Goal: Transaction & Acquisition: Purchase product/service

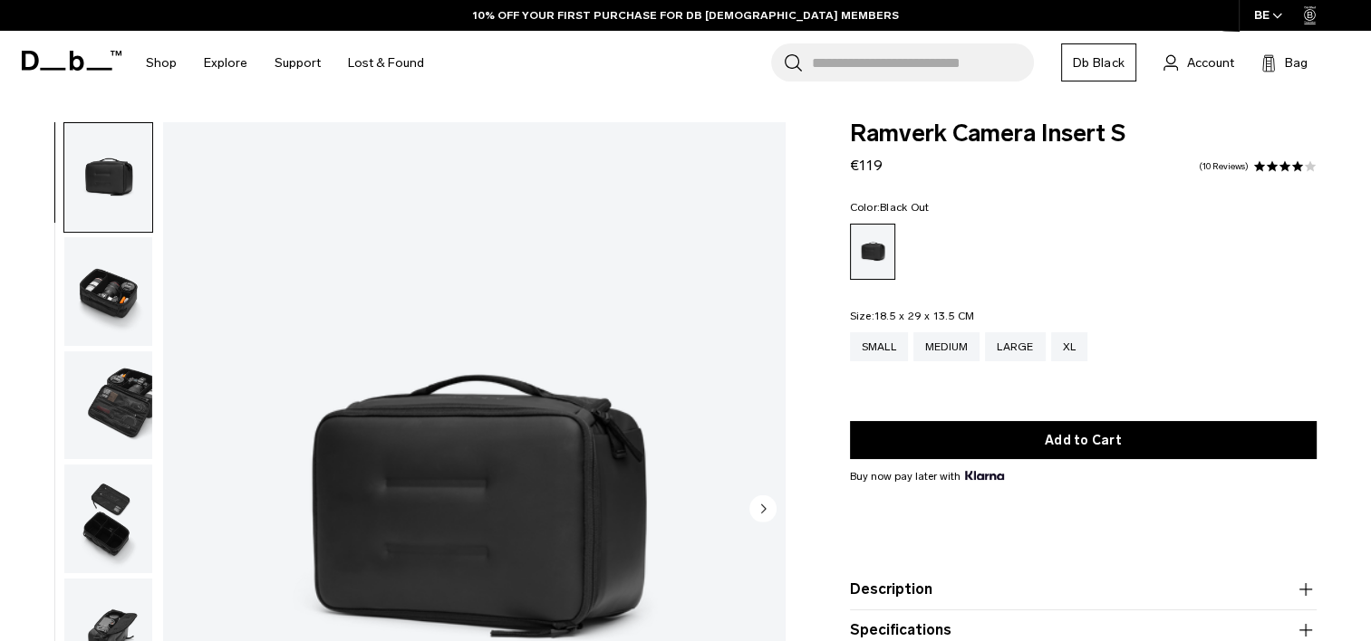
click at [1291, 164] on span at bounding box center [1297, 166] width 13 height 13
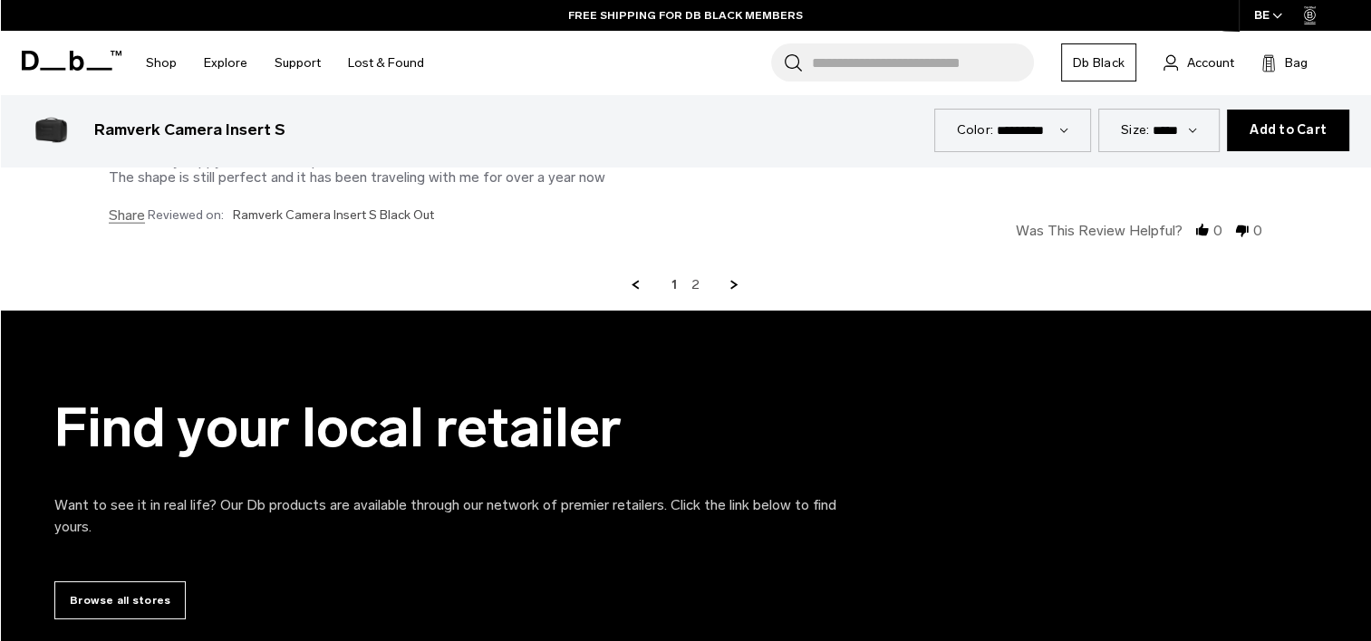
scroll to position [4514, 0]
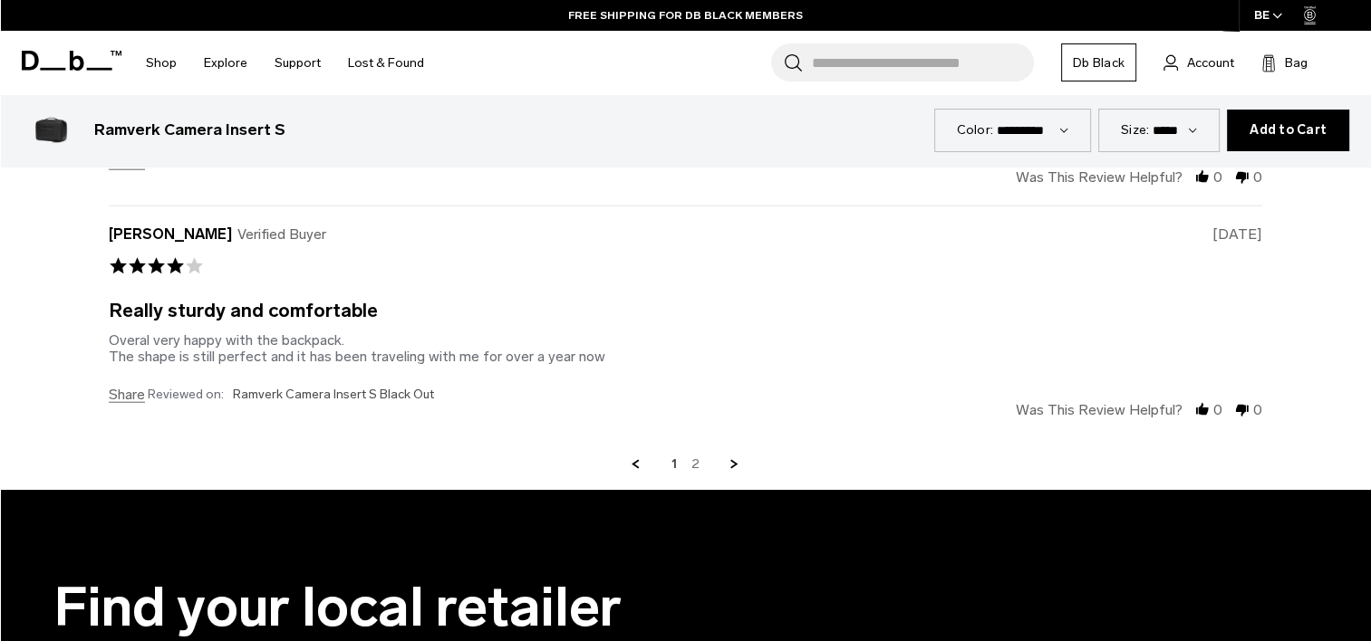
click at [697, 457] on link "2" at bounding box center [695, 465] width 8 height 16
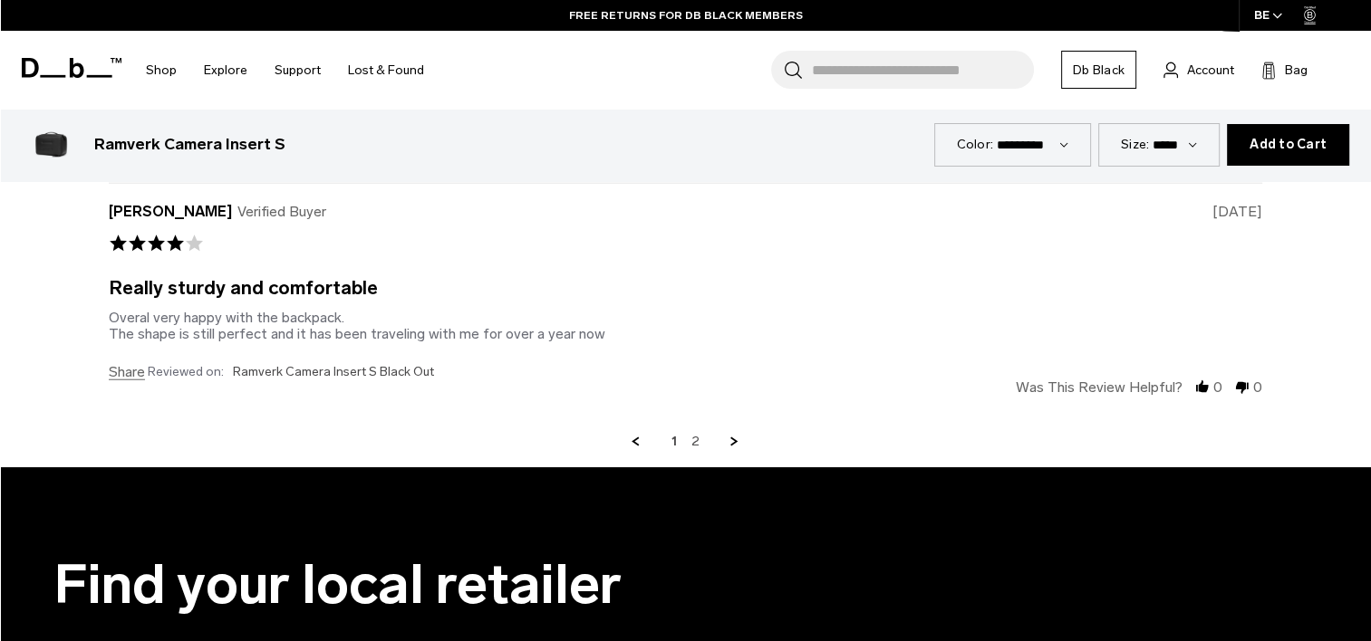
scroll to position [4486, 0]
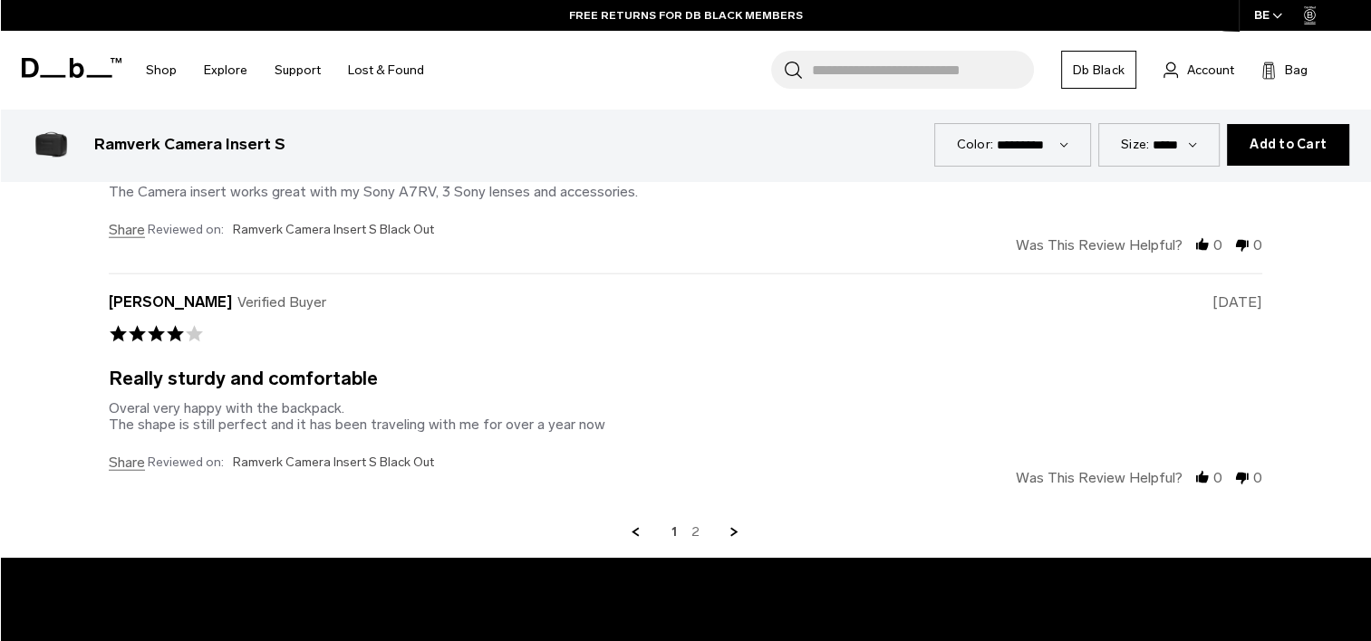
click at [698, 525] on link "2" at bounding box center [695, 533] width 8 height 16
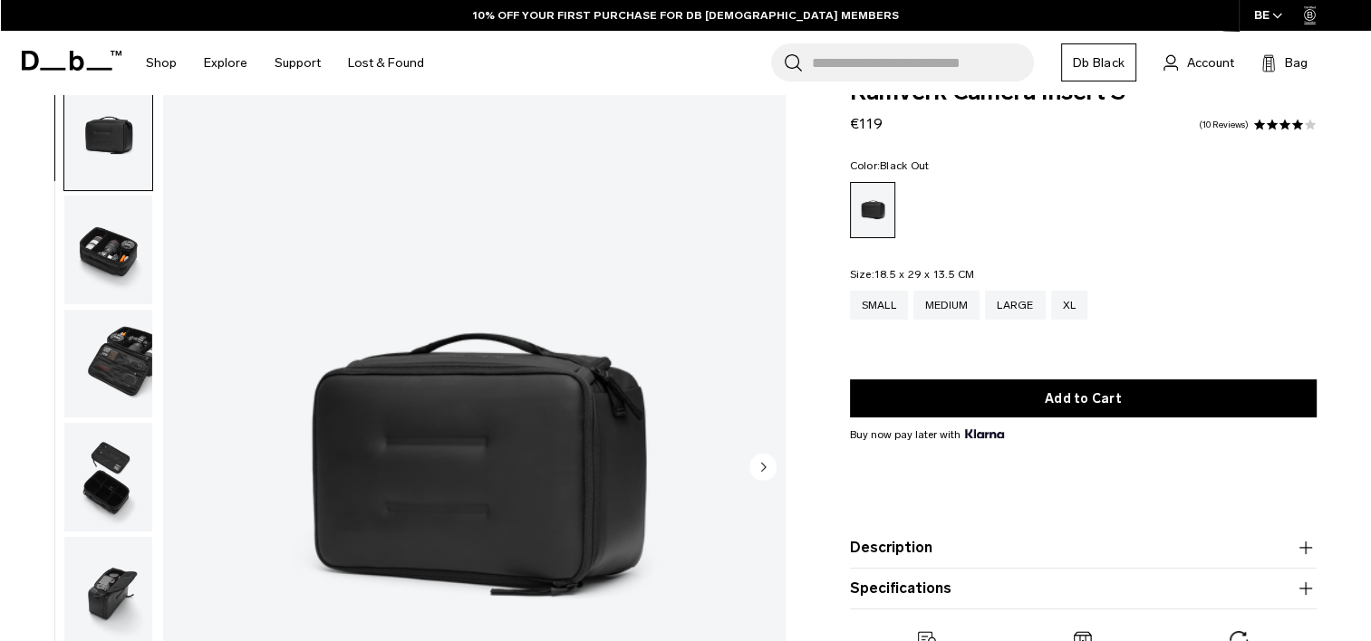
scroll to position [0, 0]
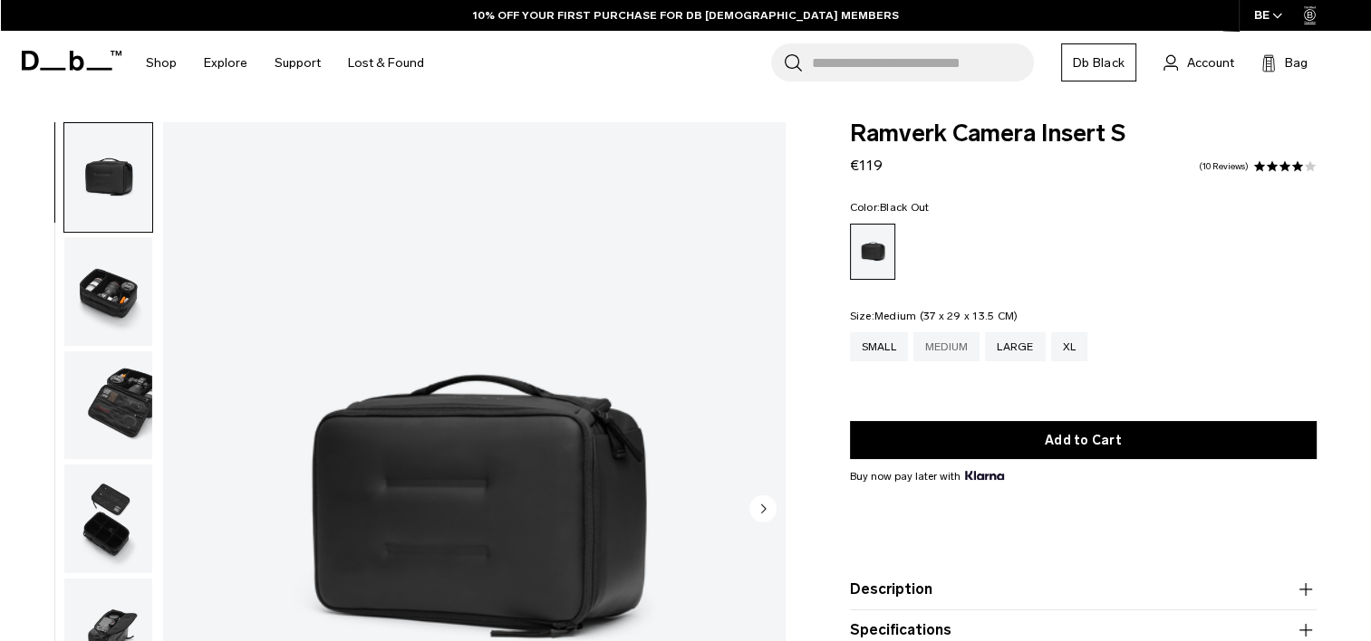
click at [941, 349] on div "Medium" at bounding box center [946, 346] width 67 height 29
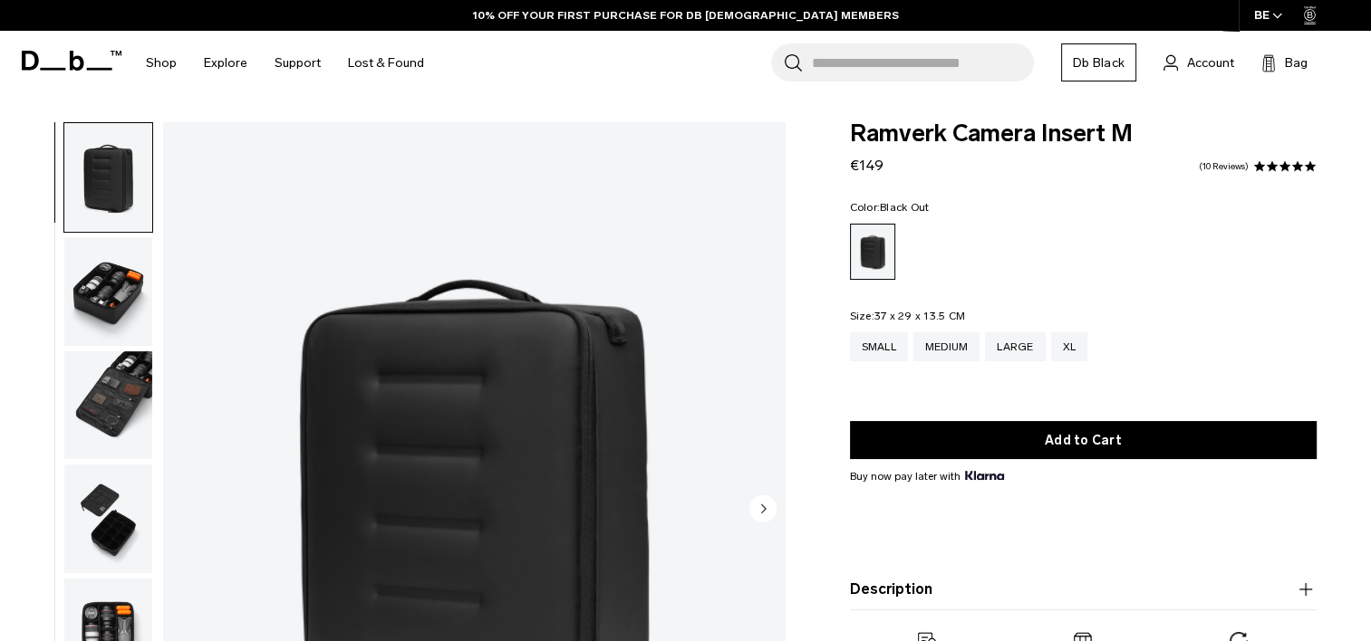
click at [93, 308] on img "button" at bounding box center [108, 291] width 88 height 109
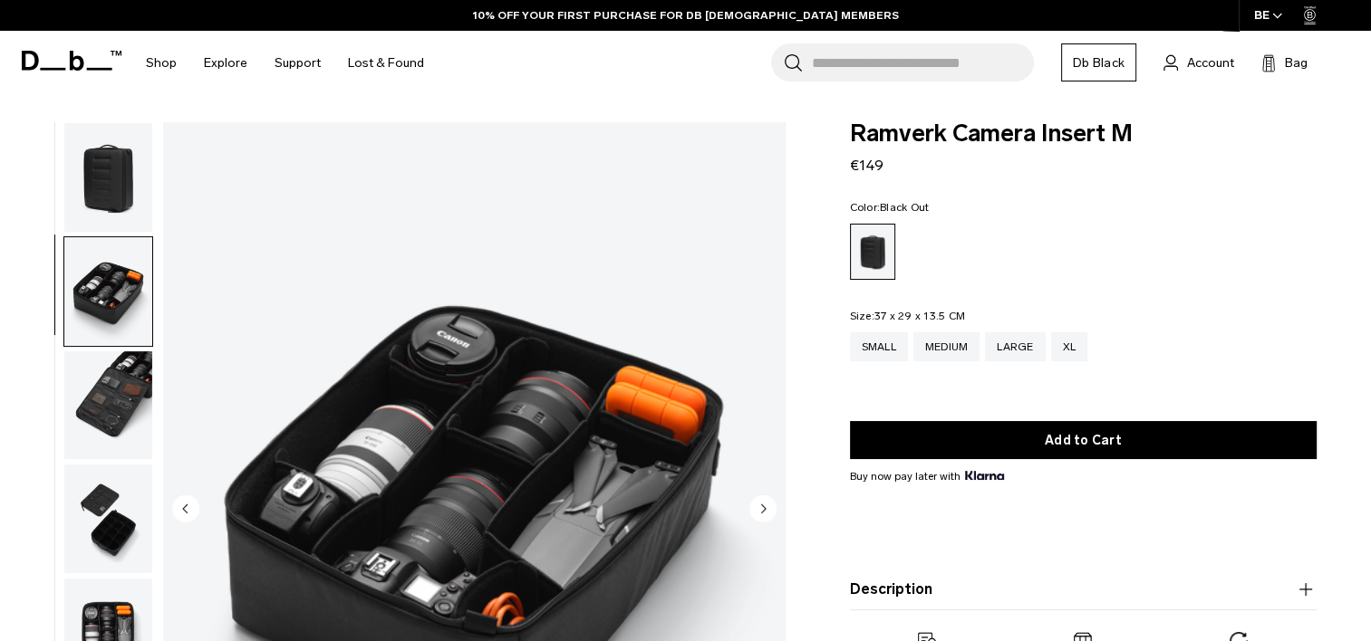
scroll to position [18, 0]
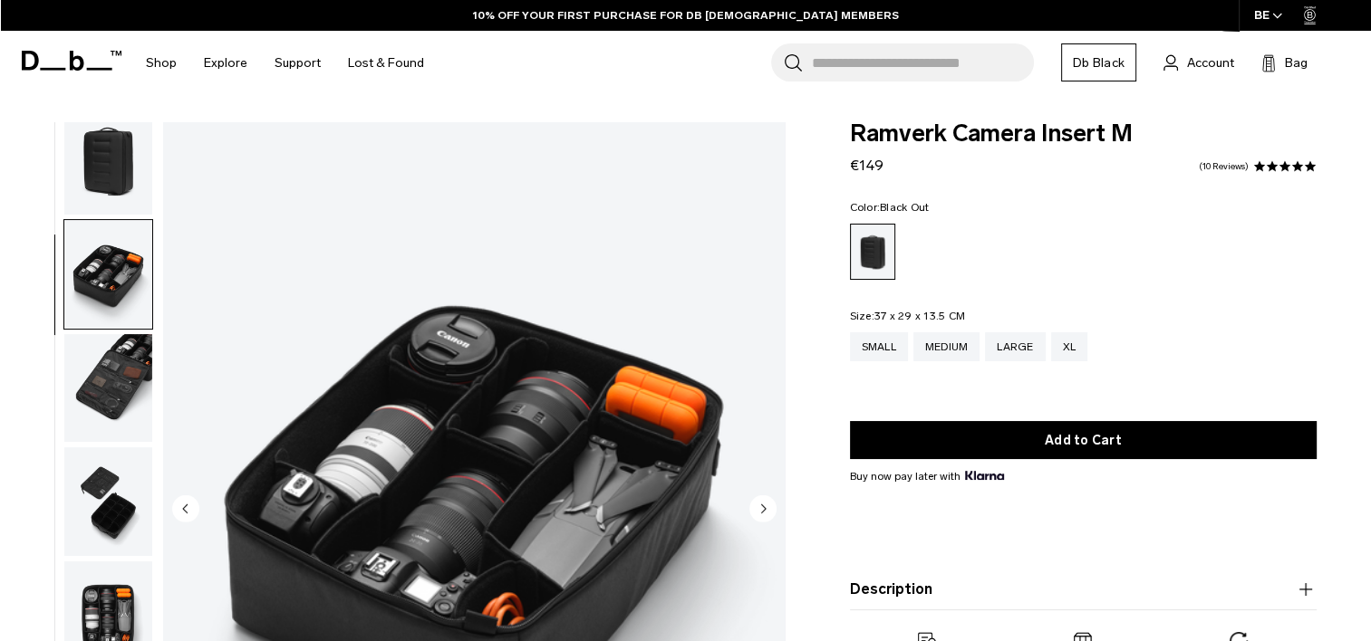
click at [90, 388] on img "button" at bounding box center [108, 388] width 88 height 109
click at [111, 399] on img "button" at bounding box center [108, 388] width 88 height 109
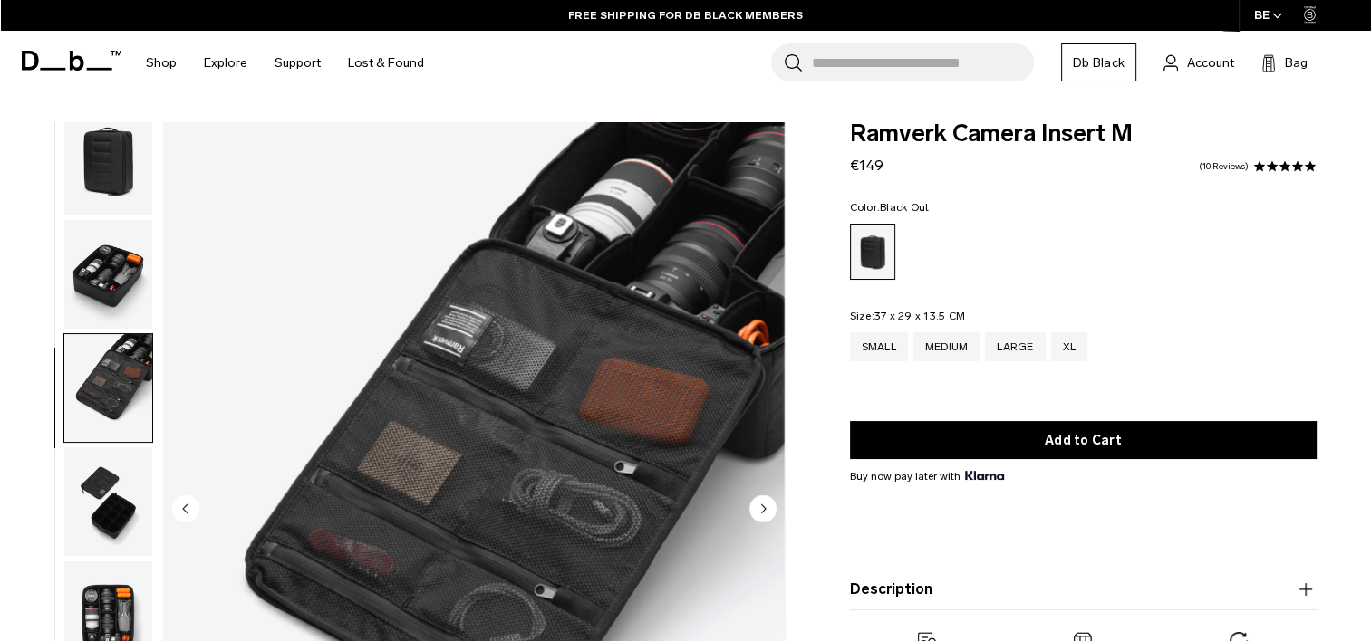
scroll to position [91, 0]
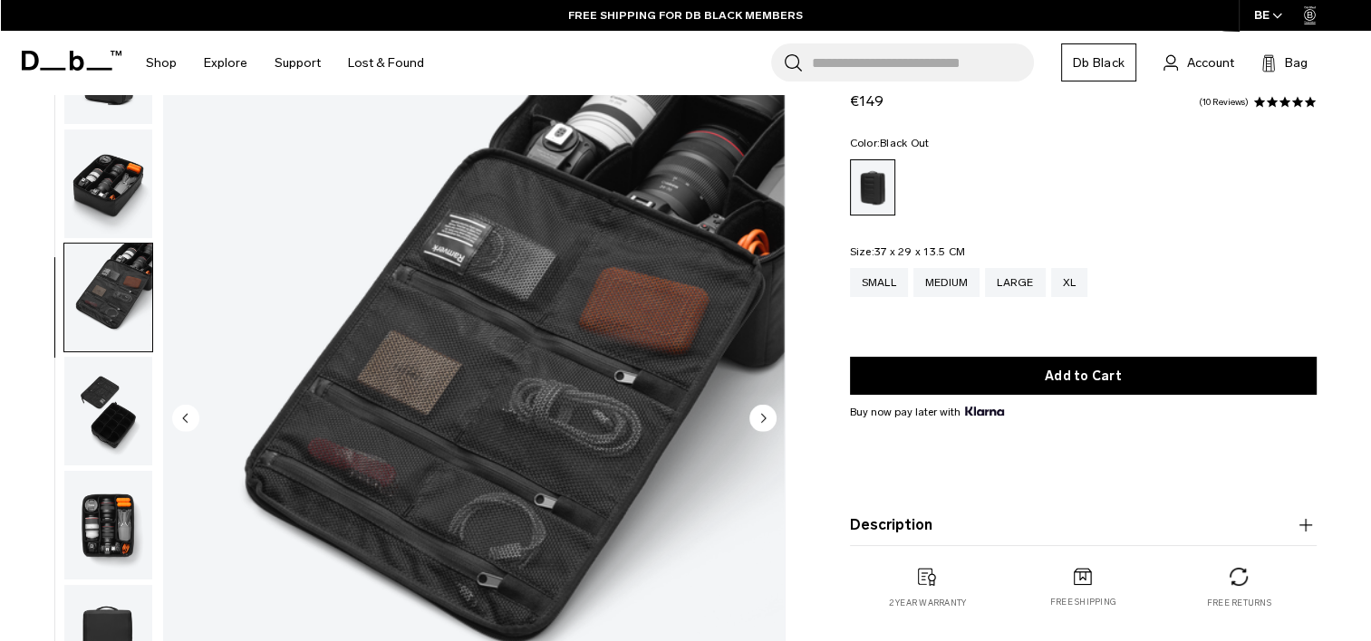
click at [112, 417] on img "button" at bounding box center [108, 411] width 88 height 109
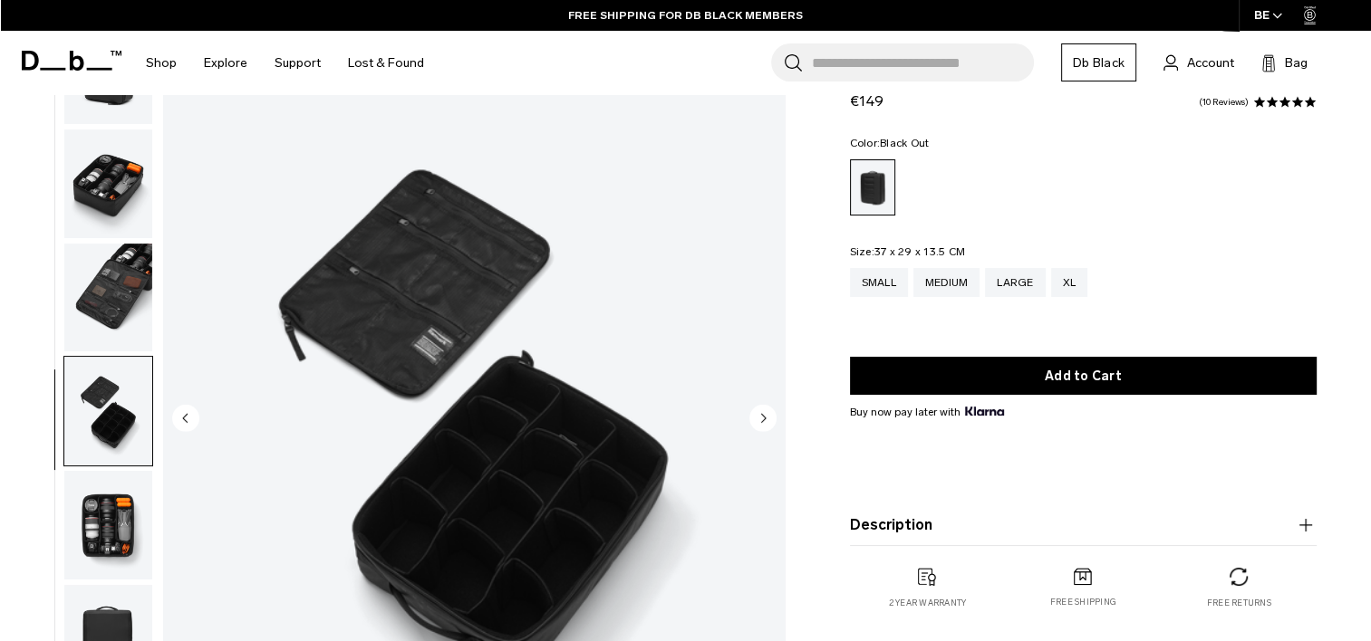
scroll to position [18, 0]
click at [106, 485] on img "button" at bounding box center [108, 525] width 88 height 109
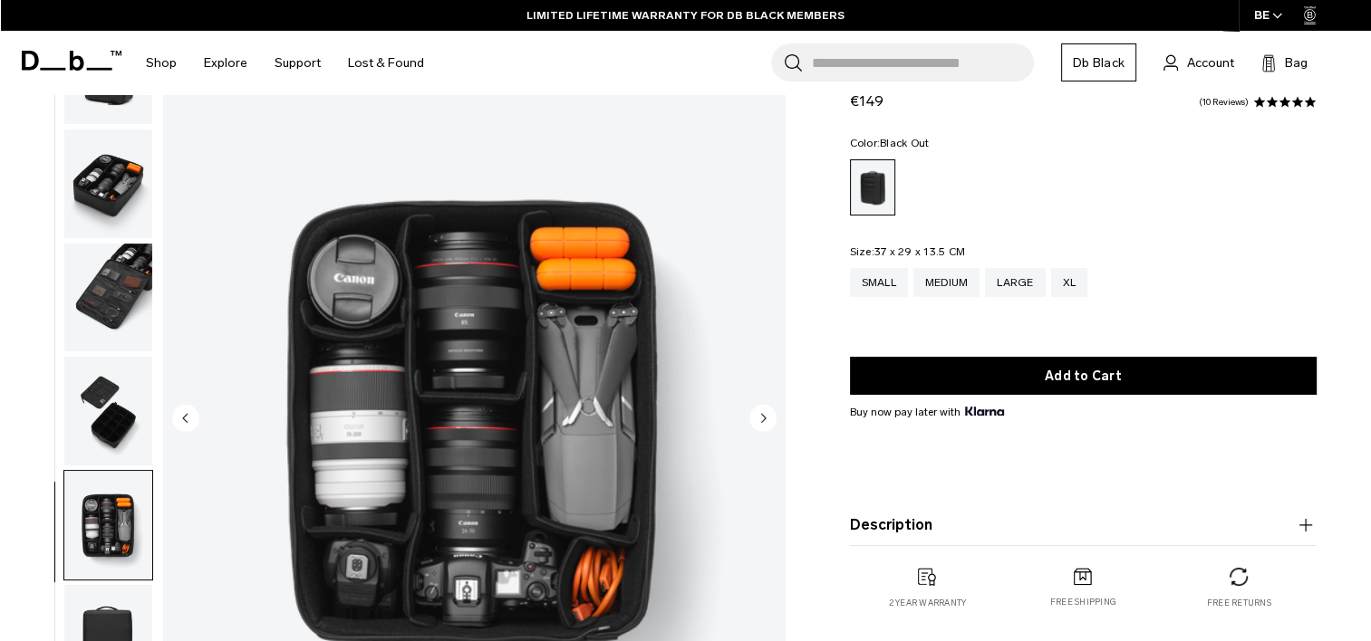
scroll to position [362, 0]
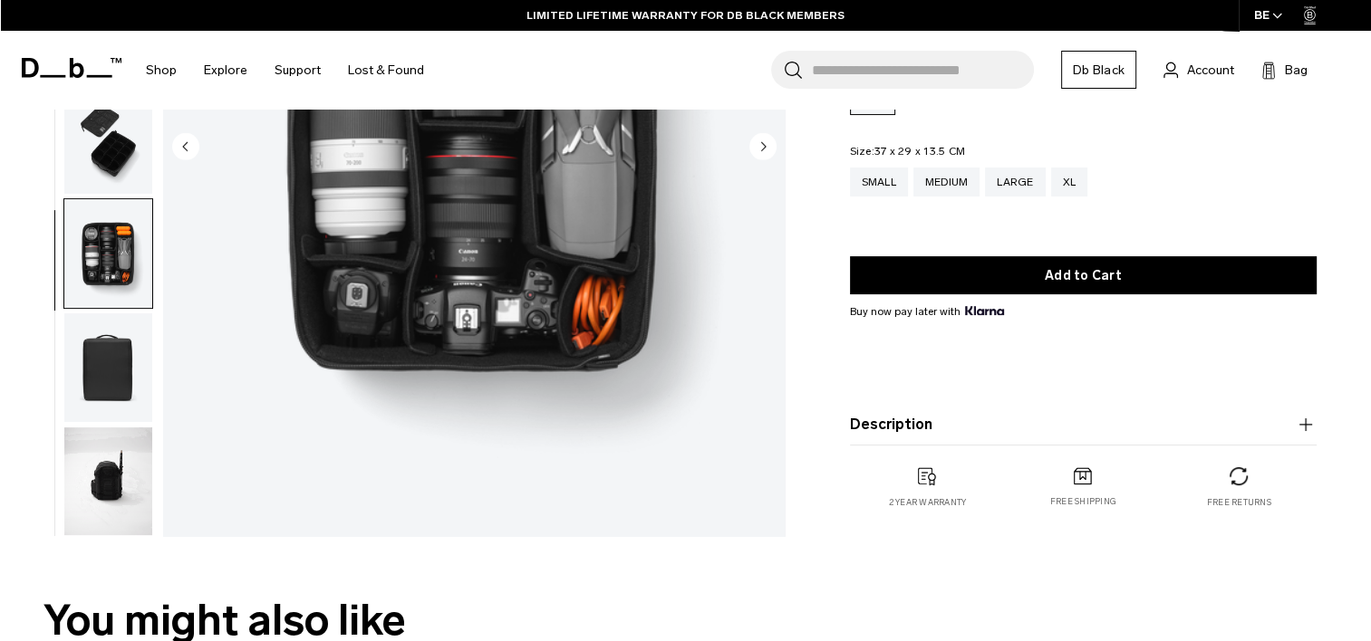
click at [120, 482] on img "button" at bounding box center [108, 482] width 88 height 109
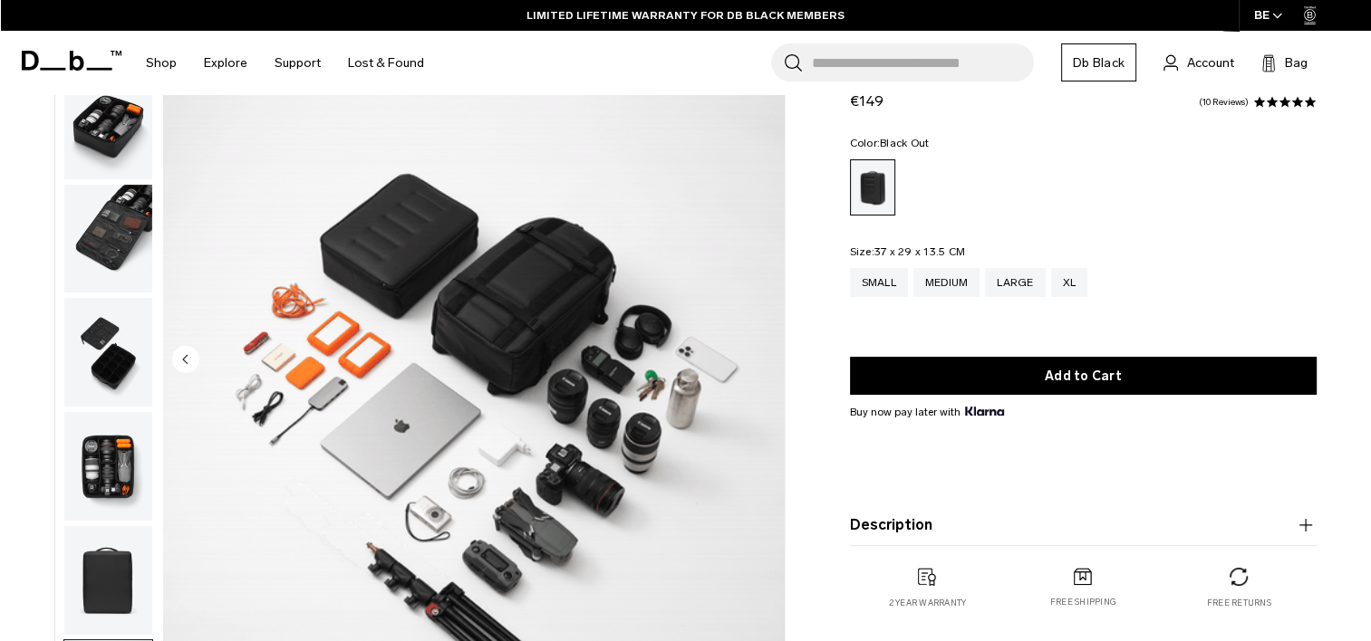
scroll to position [181, 0]
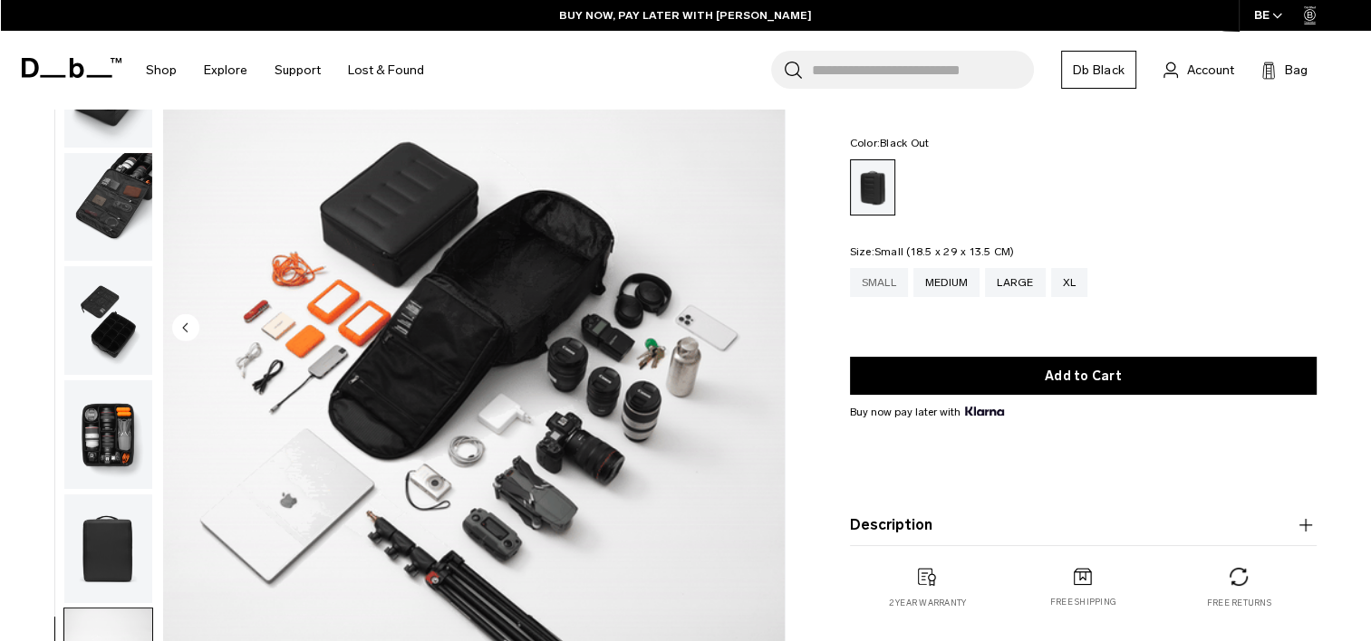
click at [863, 273] on div "Small" at bounding box center [879, 282] width 58 height 29
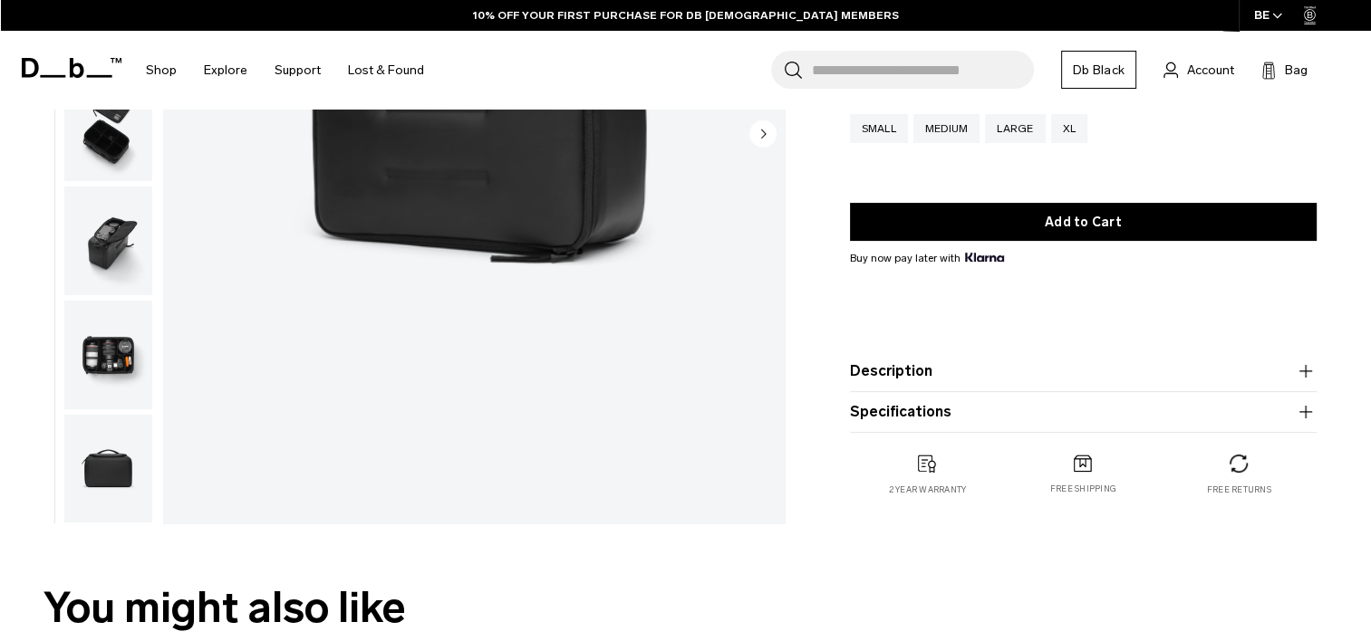
scroll to position [453, 0]
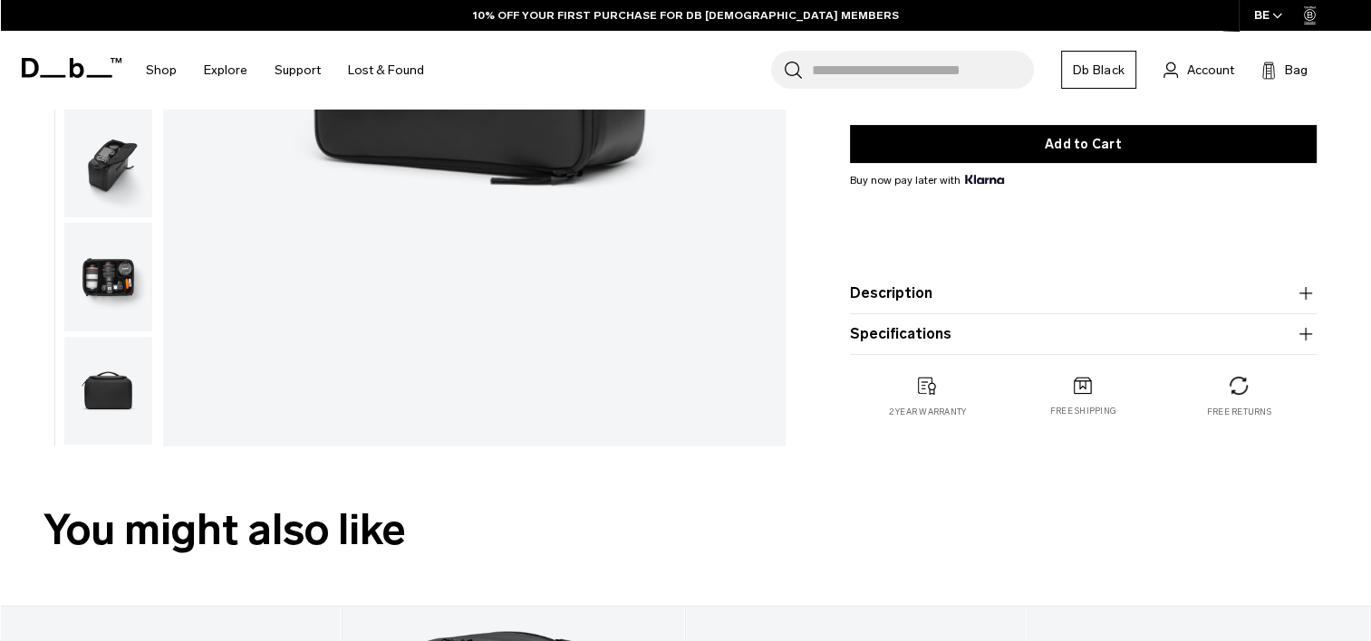
click at [126, 394] on img "button" at bounding box center [108, 391] width 88 height 109
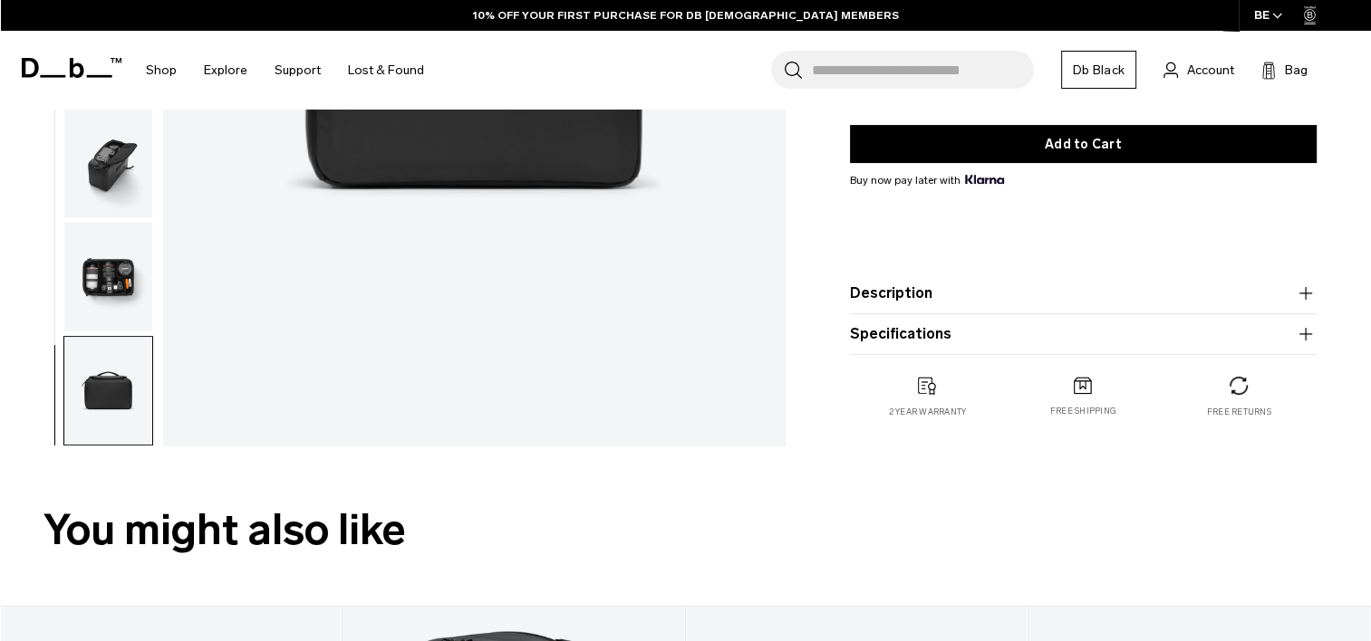
click at [107, 292] on img "button" at bounding box center [108, 277] width 88 height 109
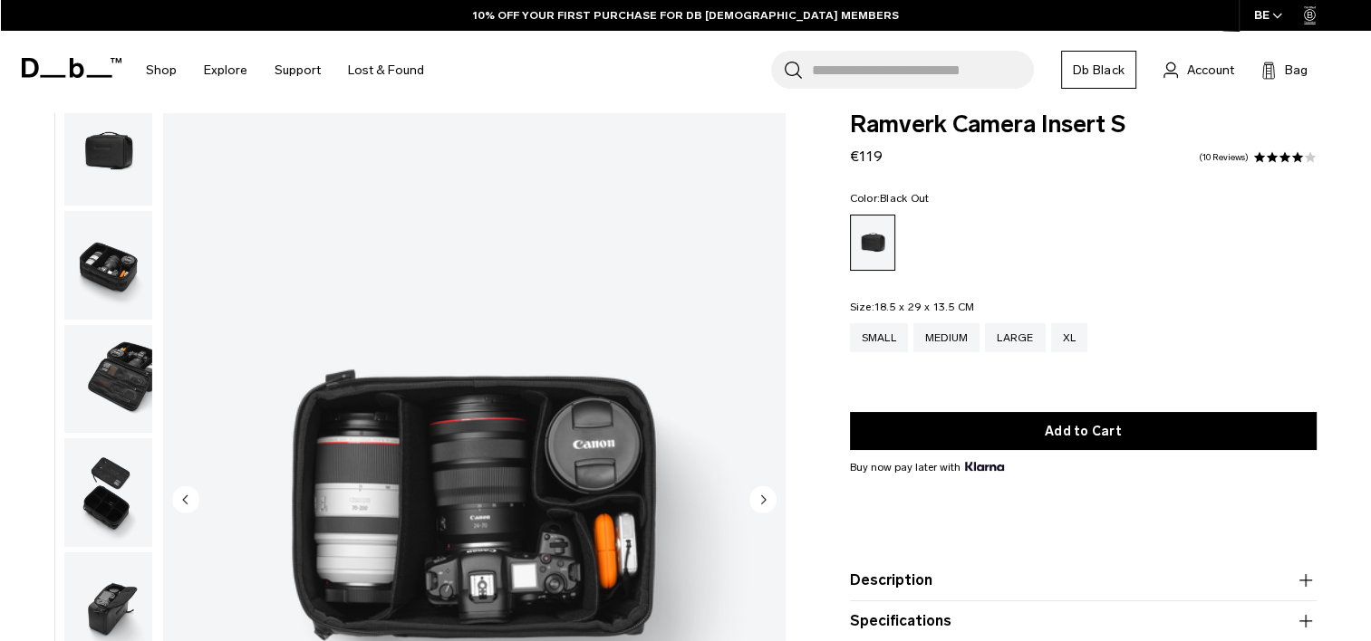
scroll to position [0, 0]
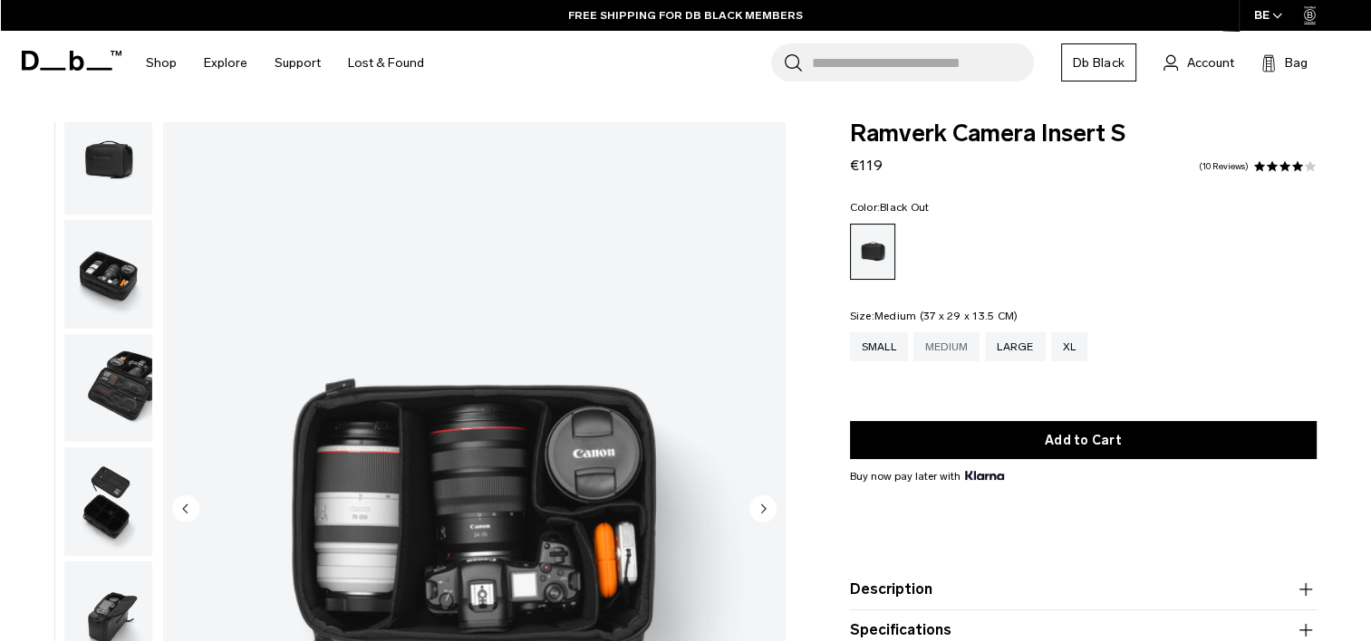
click at [967, 341] on div "Medium" at bounding box center [946, 346] width 67 height 29
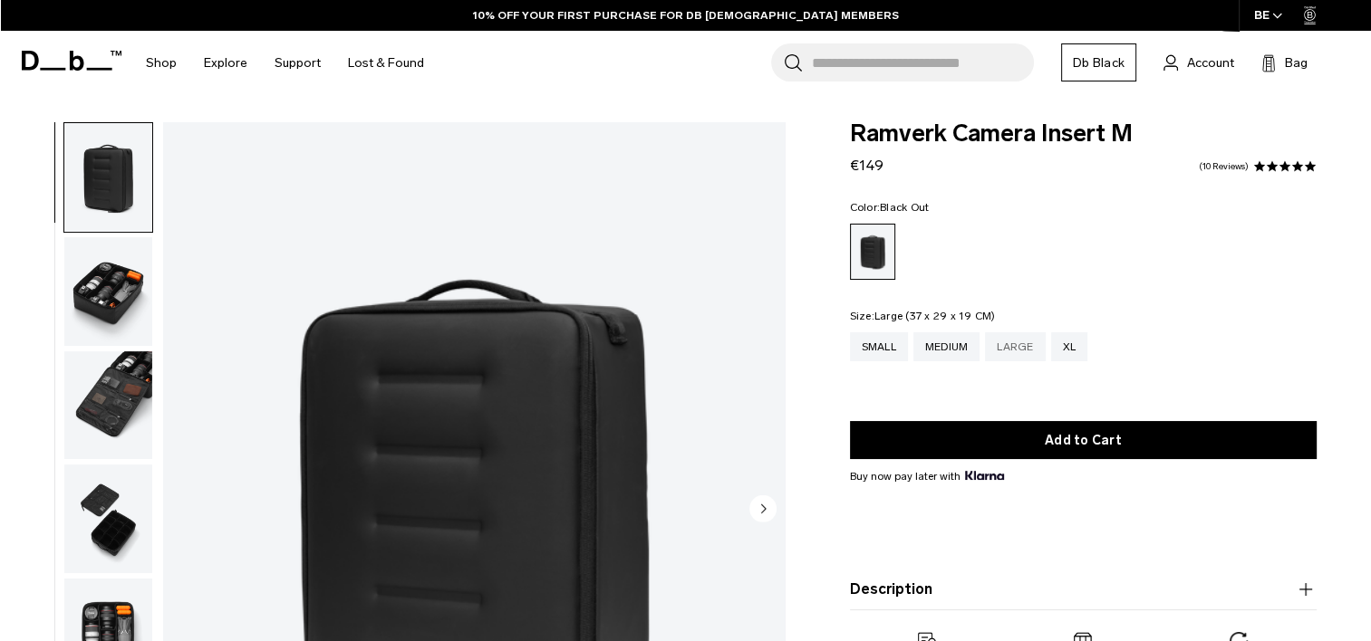
click at [1034, 342] on div "Large" at bounding box center [1015, 346] width 60 height 29
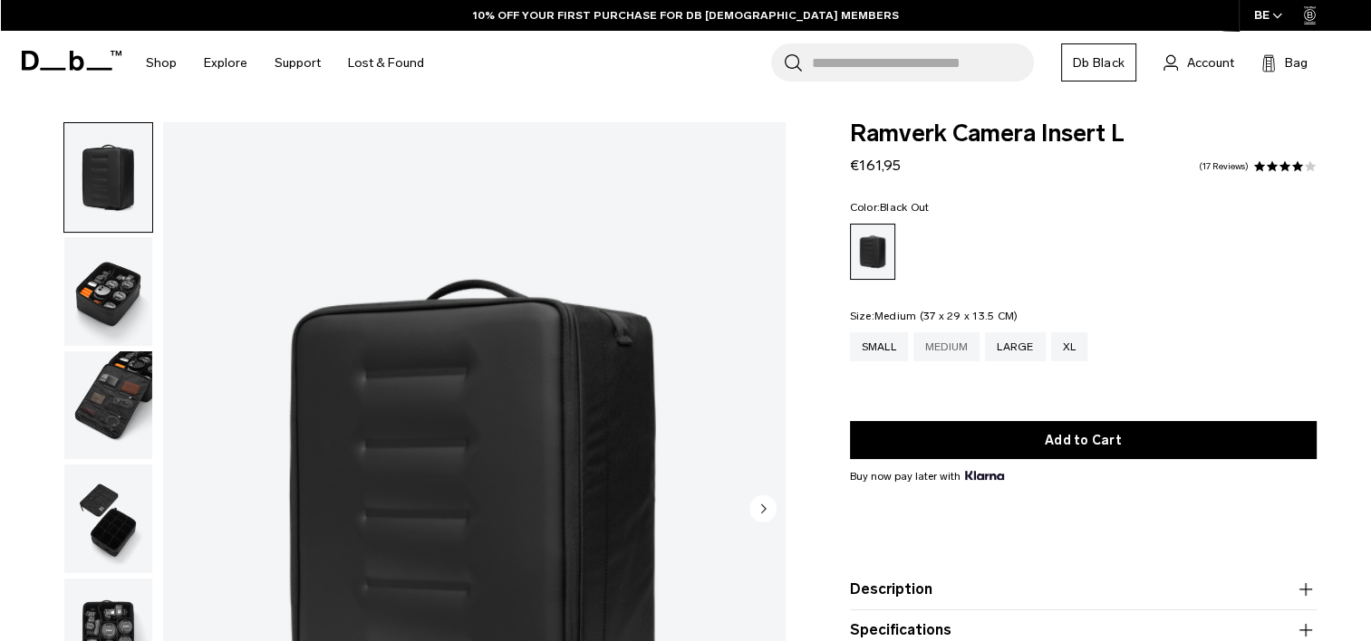
click at [949, 340] on div "Medium" at bounding box center [946, 346] width 67 height 29
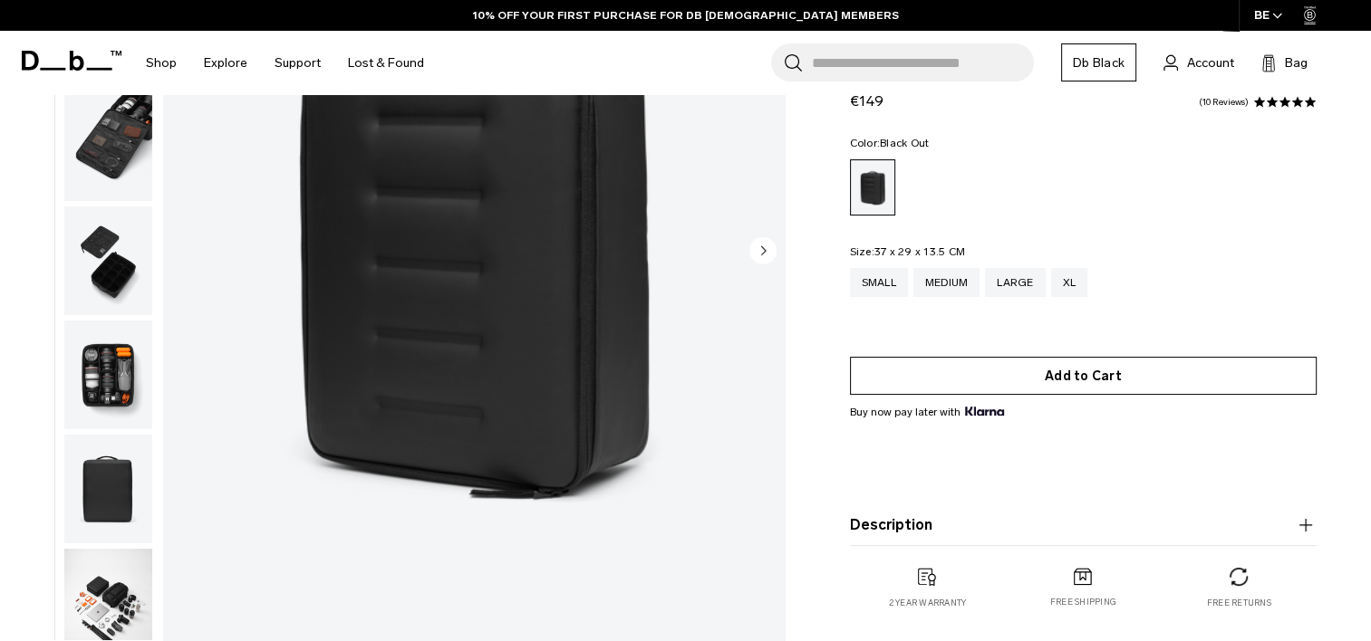
scroll to position [362, 0]
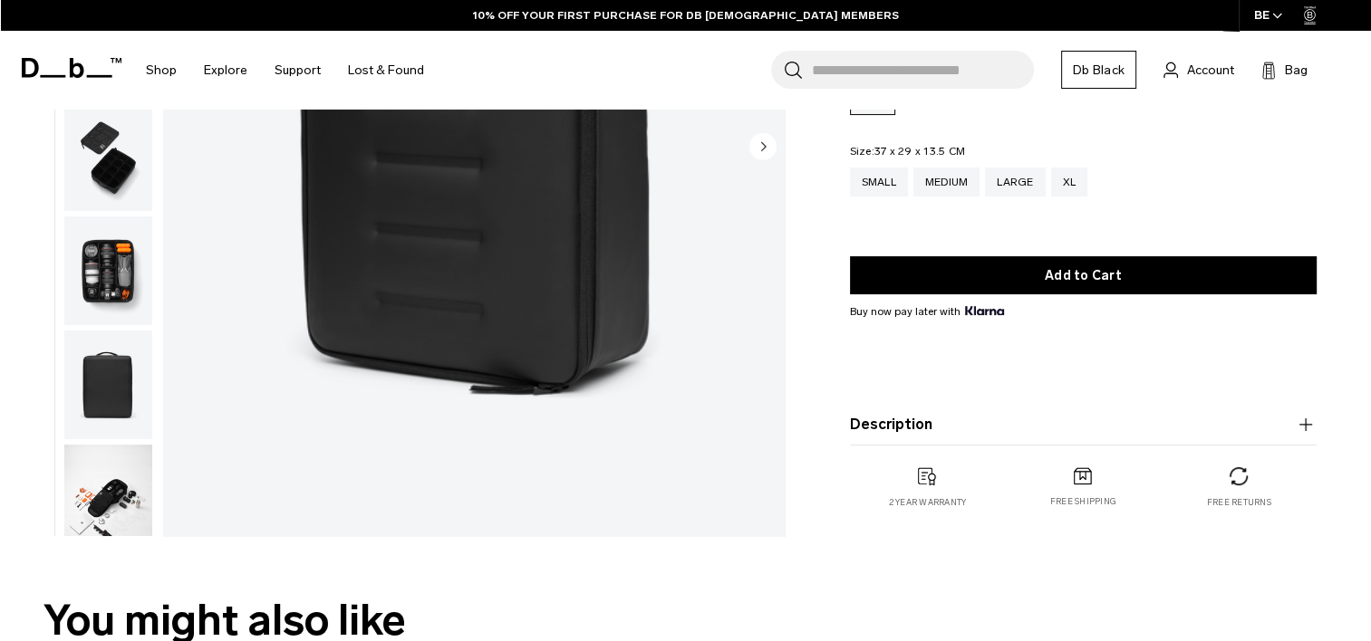
click at [109, 486] on img "button" at bounding box center [108, 499] width 88 height 109
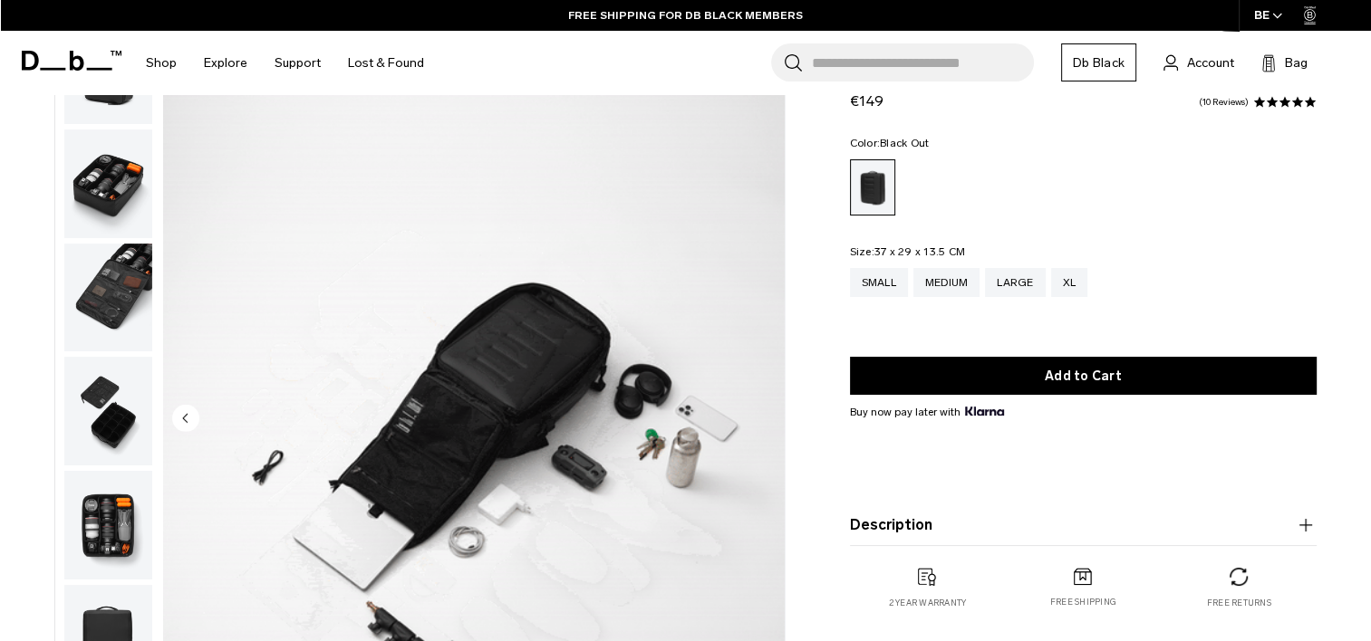
scroll to position [0, 0]
